Goal: Find specific page/section: Find specific page/section

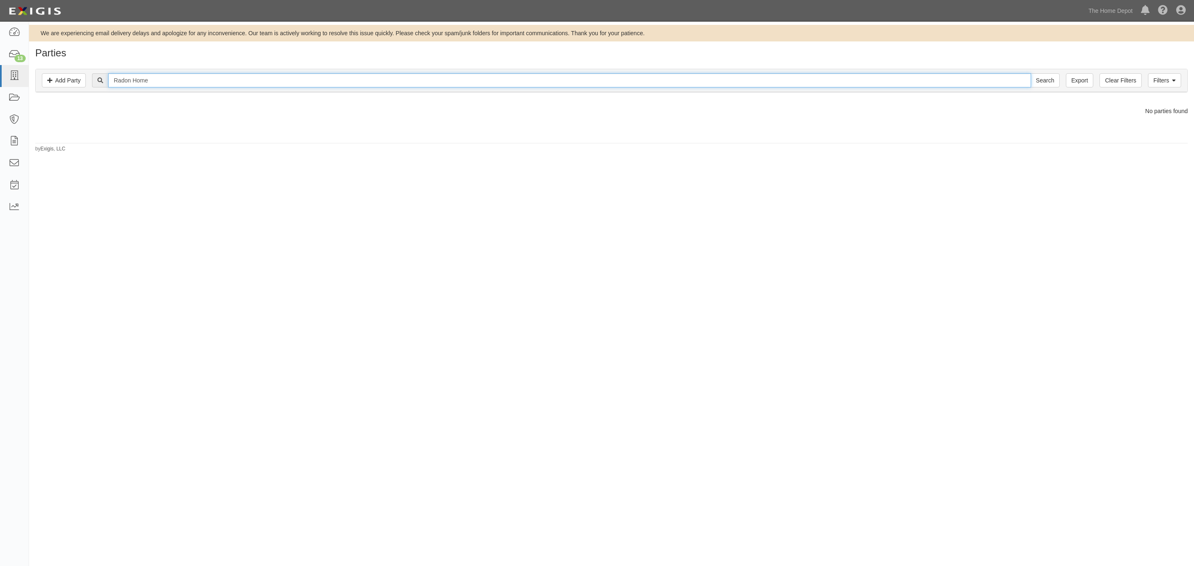
click at [172, 75] on input "Radon Home" at bounding box center [569, 80] width 922 height 14
paste input "Affinity Tool Works LLC"
type input "Affinity Tool Works LLC"
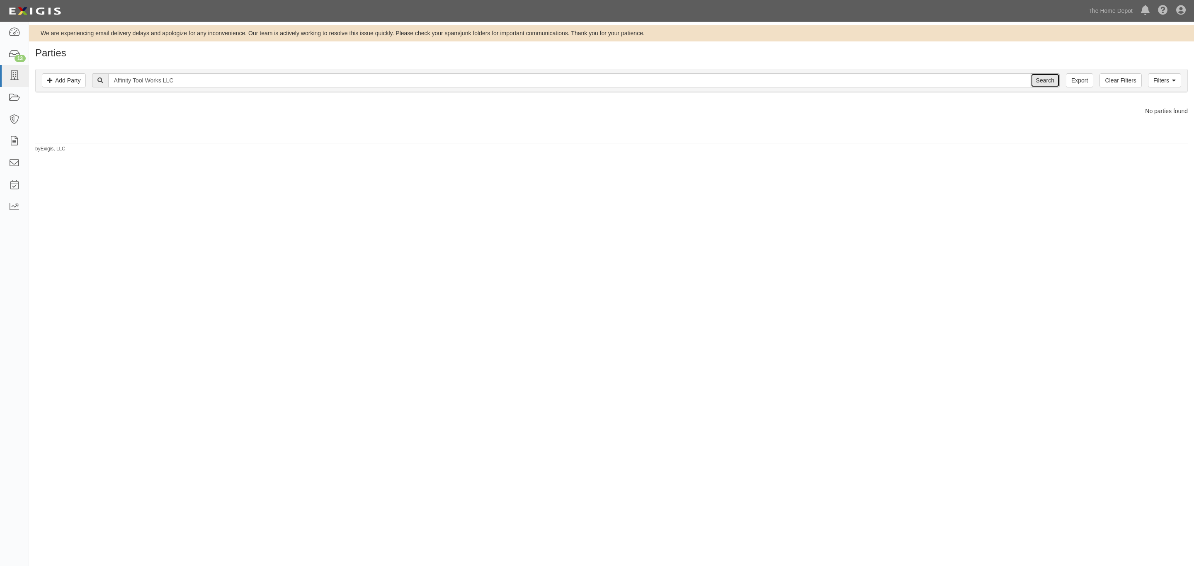
click at [1048, 80] on input "Search" at bounding box center [1044, 80] width 29 height 14
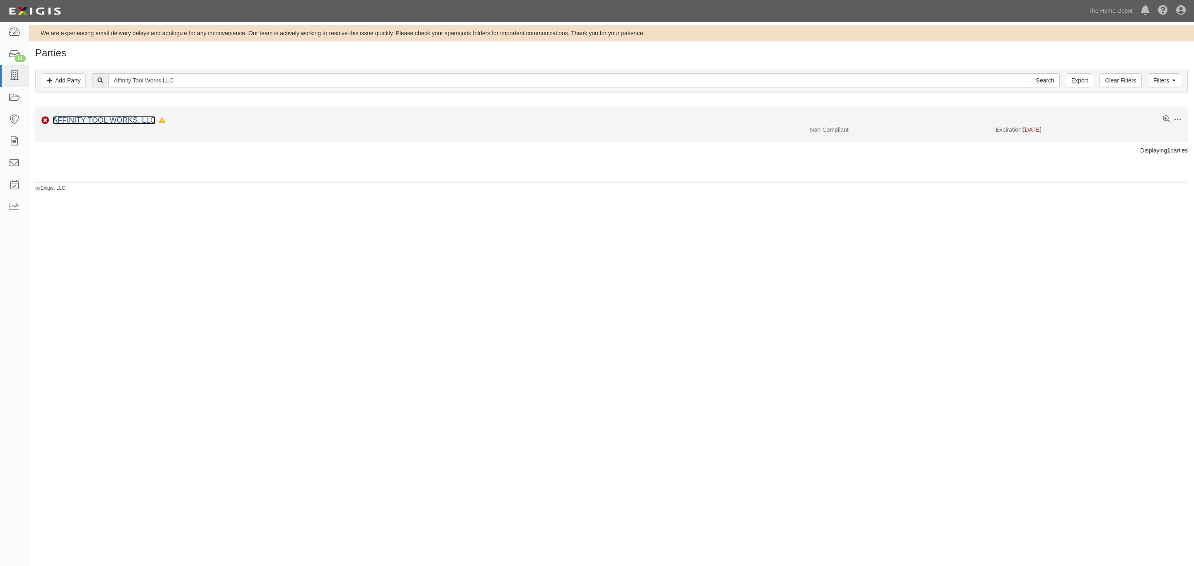
click at [124, 121] on link "AFFINITY TOOL WORKS, LLC" at bounding box center [104, 120] width 103 height 8
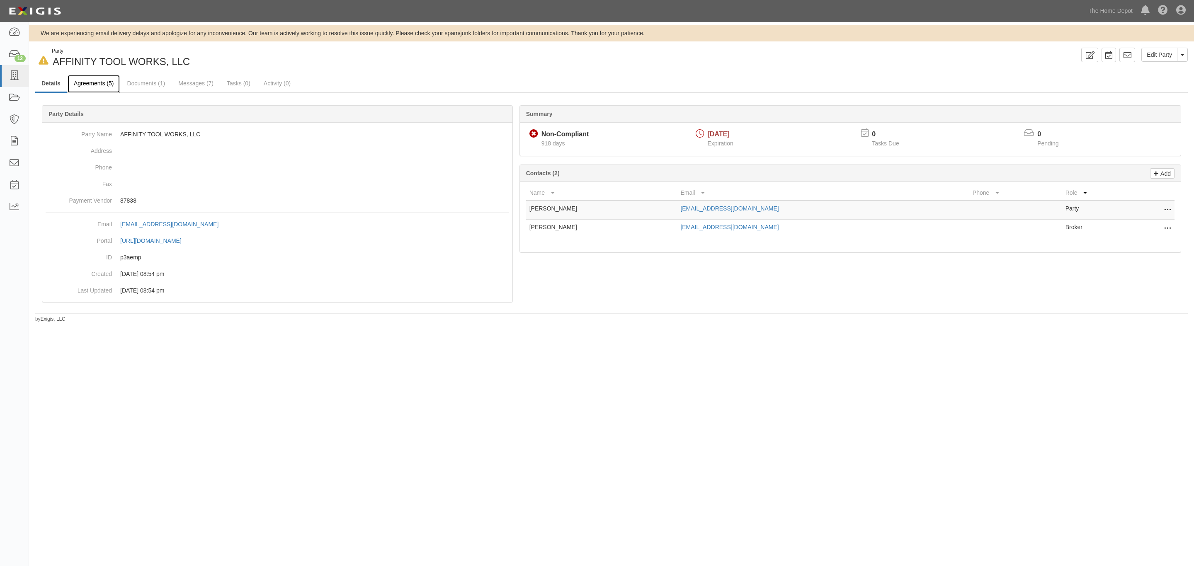
click at [108, 85] on link "Agreements (5)" at bounding box center [94, 84] width 52 height 18
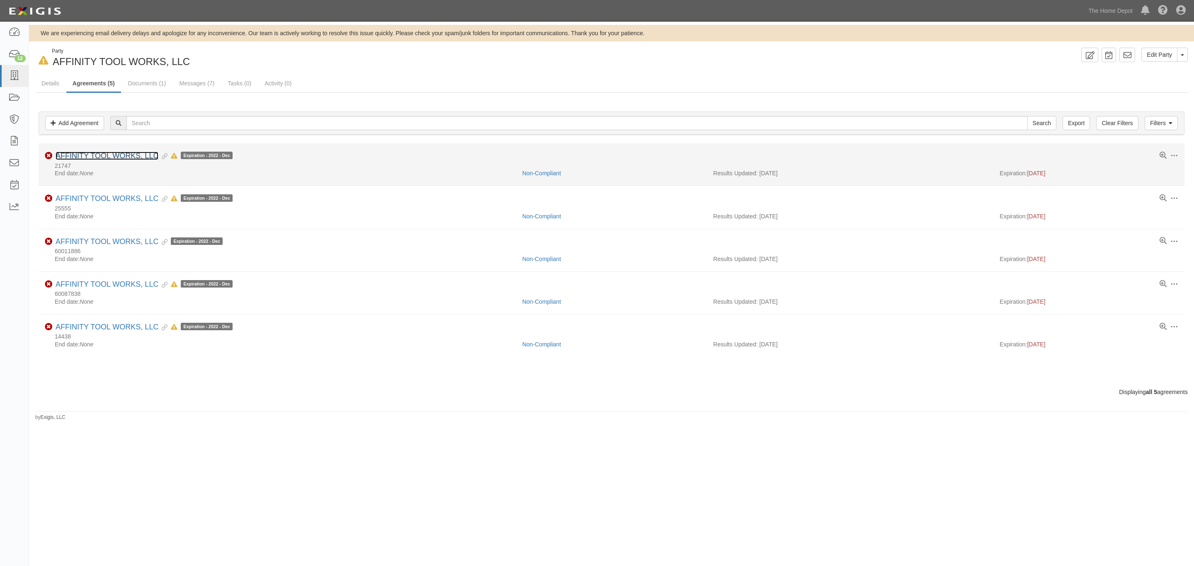
click at [104, 158] on link "AFFINITY TOOL WORKS, LLC" at bounding box center [107, 156] width 103 height 8
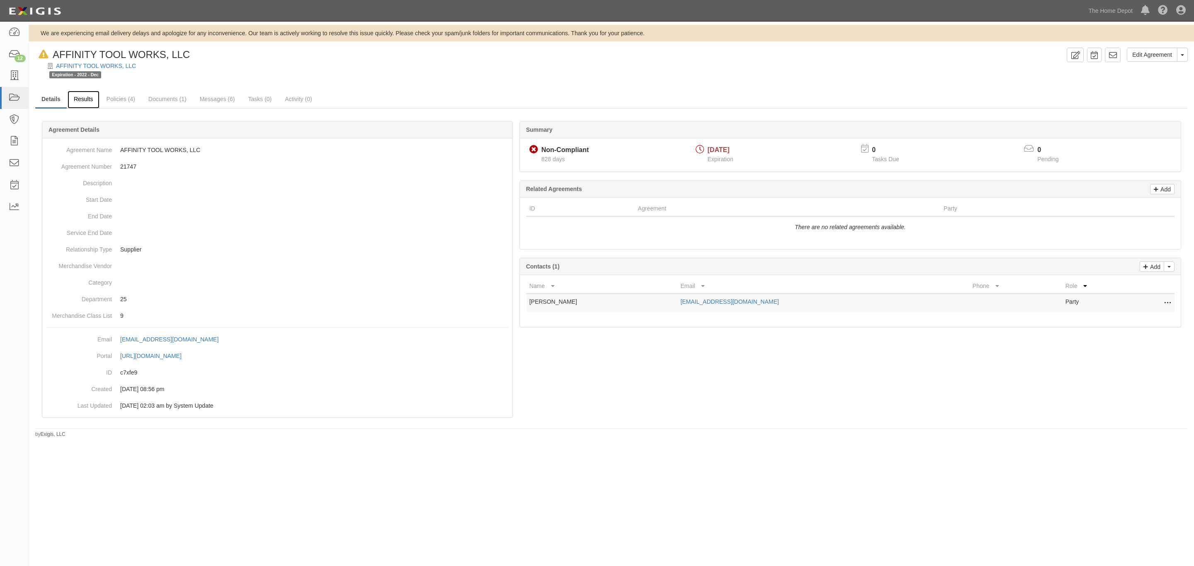
click at [79, 99] on link "Results" at bounding box center [84, 100] width 32 height 18
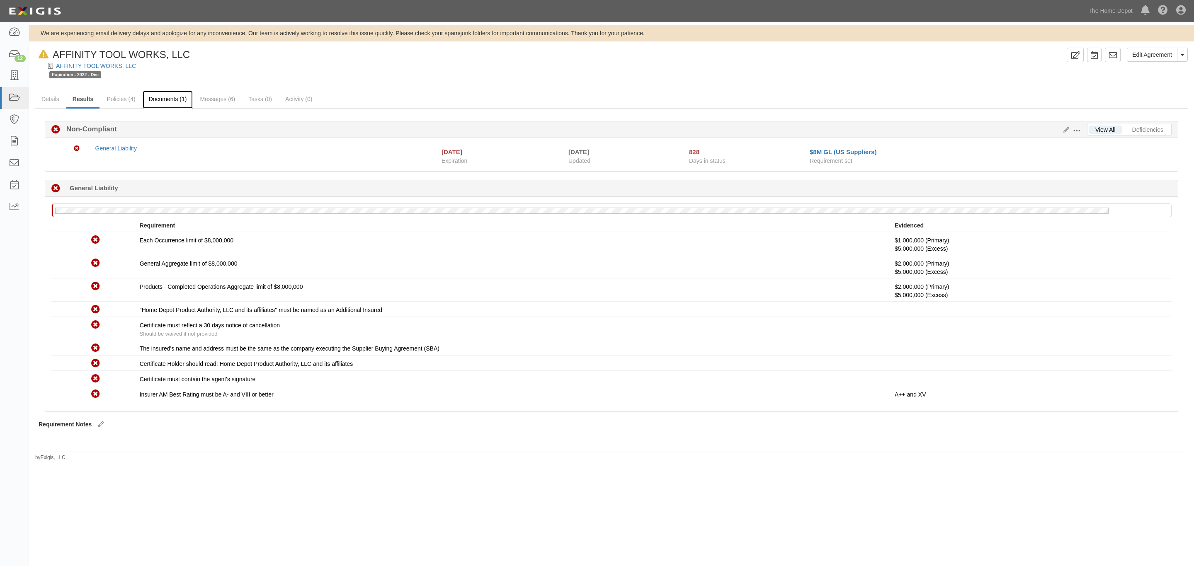
click at [161, 101] on link "Documents (1)" at bounding box center [168, 100] width 51 height 18
